Goal: Transaction & Acquisition: Purchase product/service

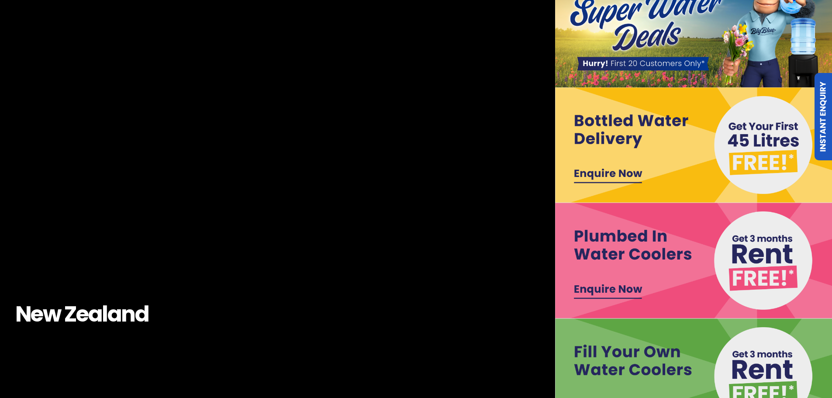
scroll to position [87, 0]
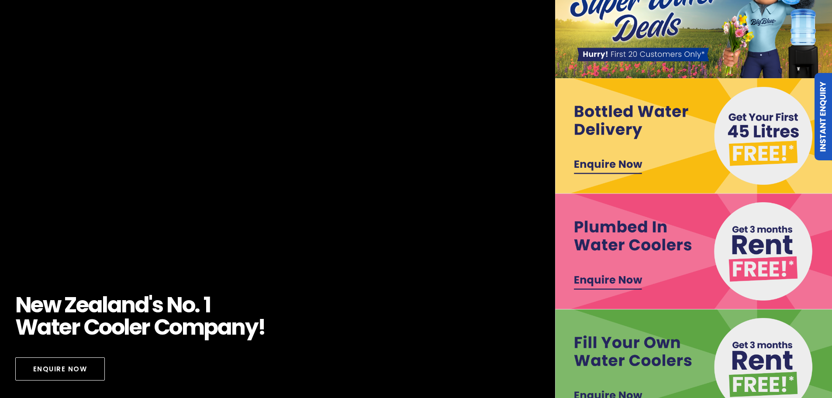
click at [746, 250] on img at bounding box center [694, 251] width 278 height 115
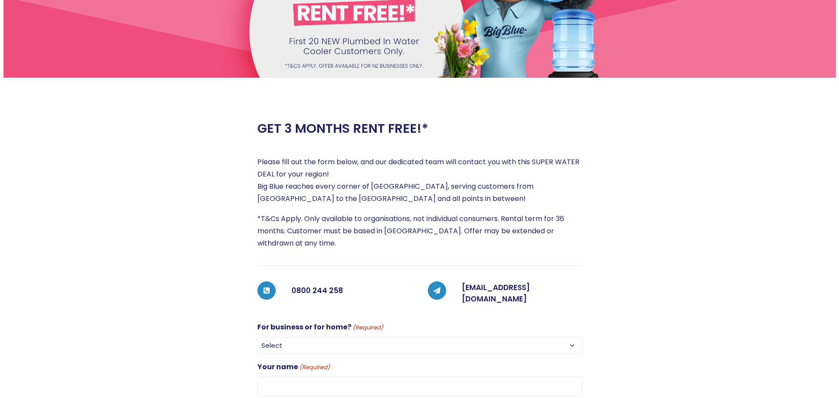
scroll to position [87, 0]
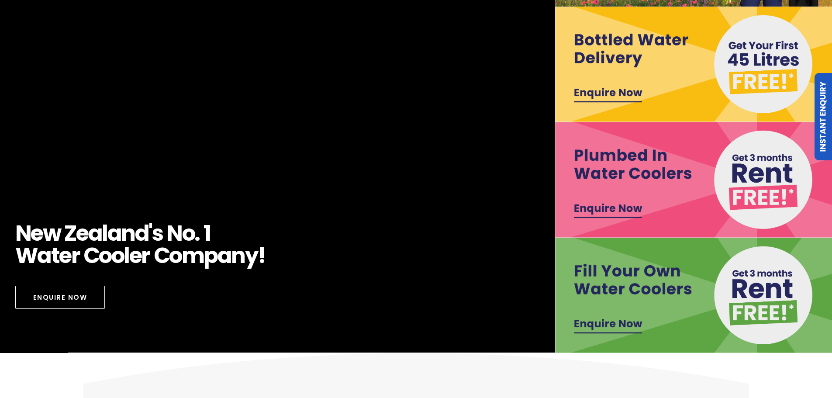
scroll to position [175, 0]
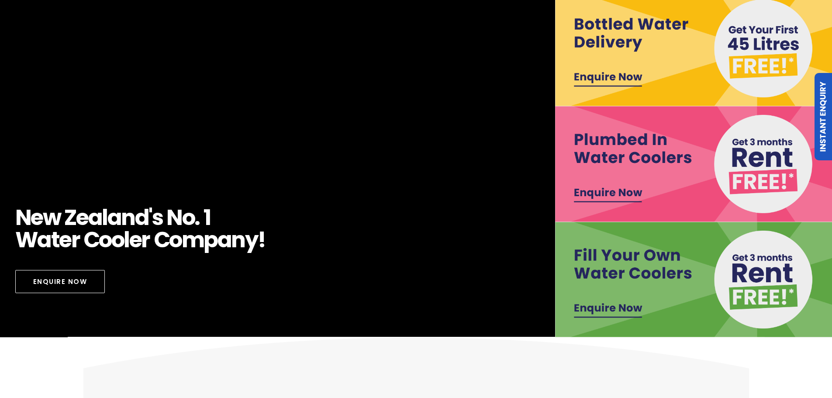
click at [612, 302] on img at bounding box center [694, 279] width 278 height 115
